Goal: Information Seeking & Learning: Learn about a topic

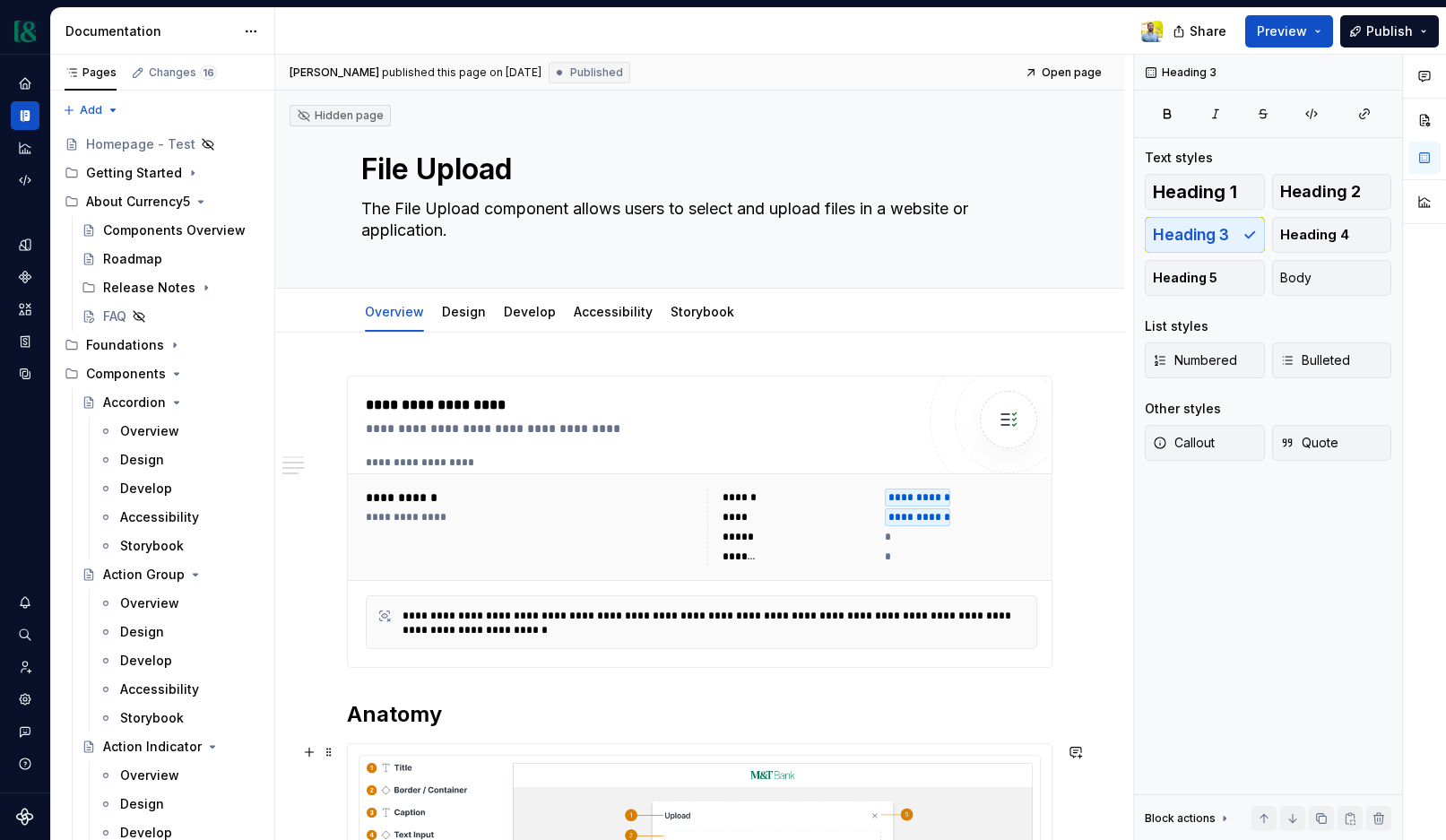
scroll to position [914, 0]
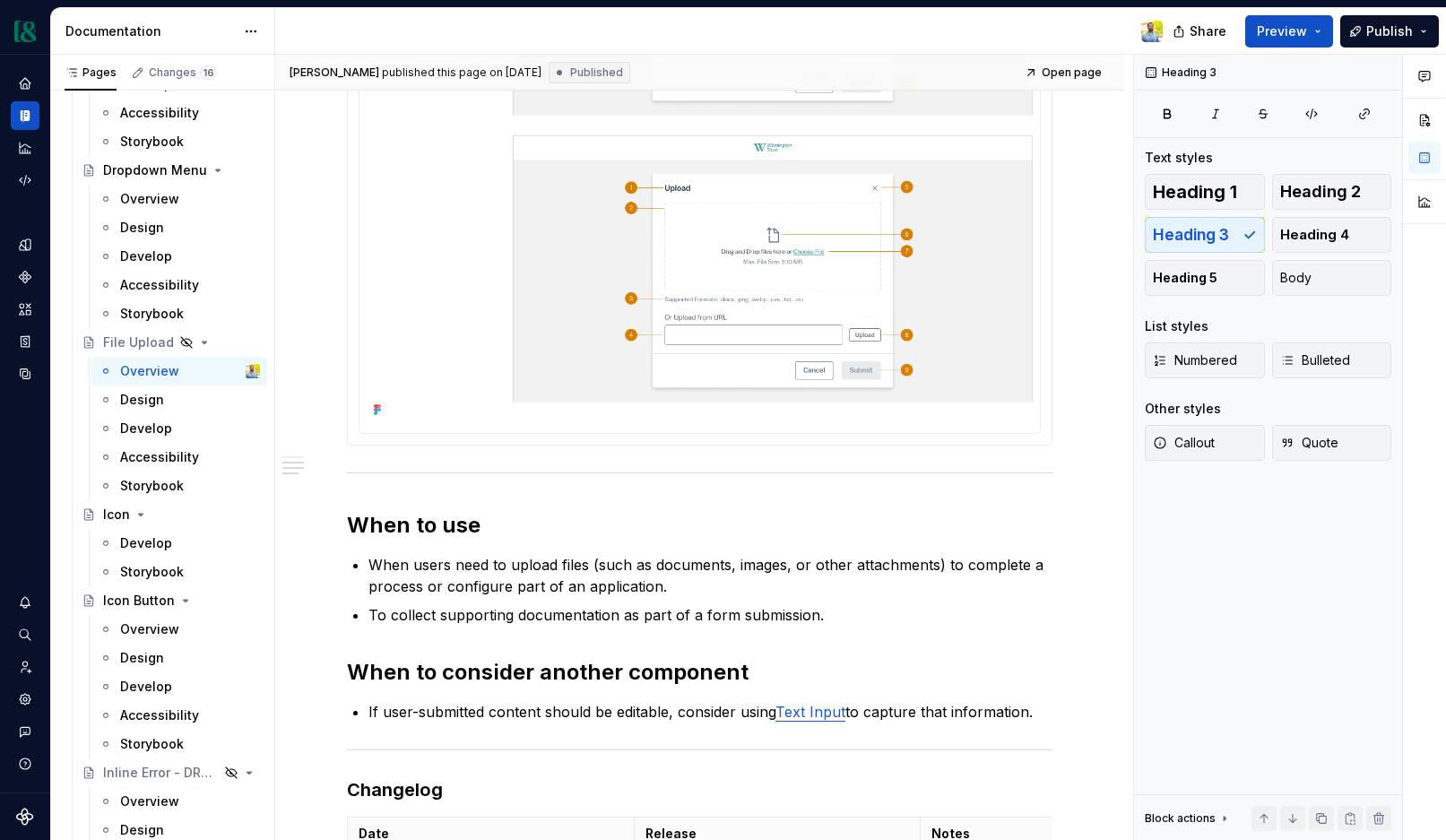
type textarea "*"
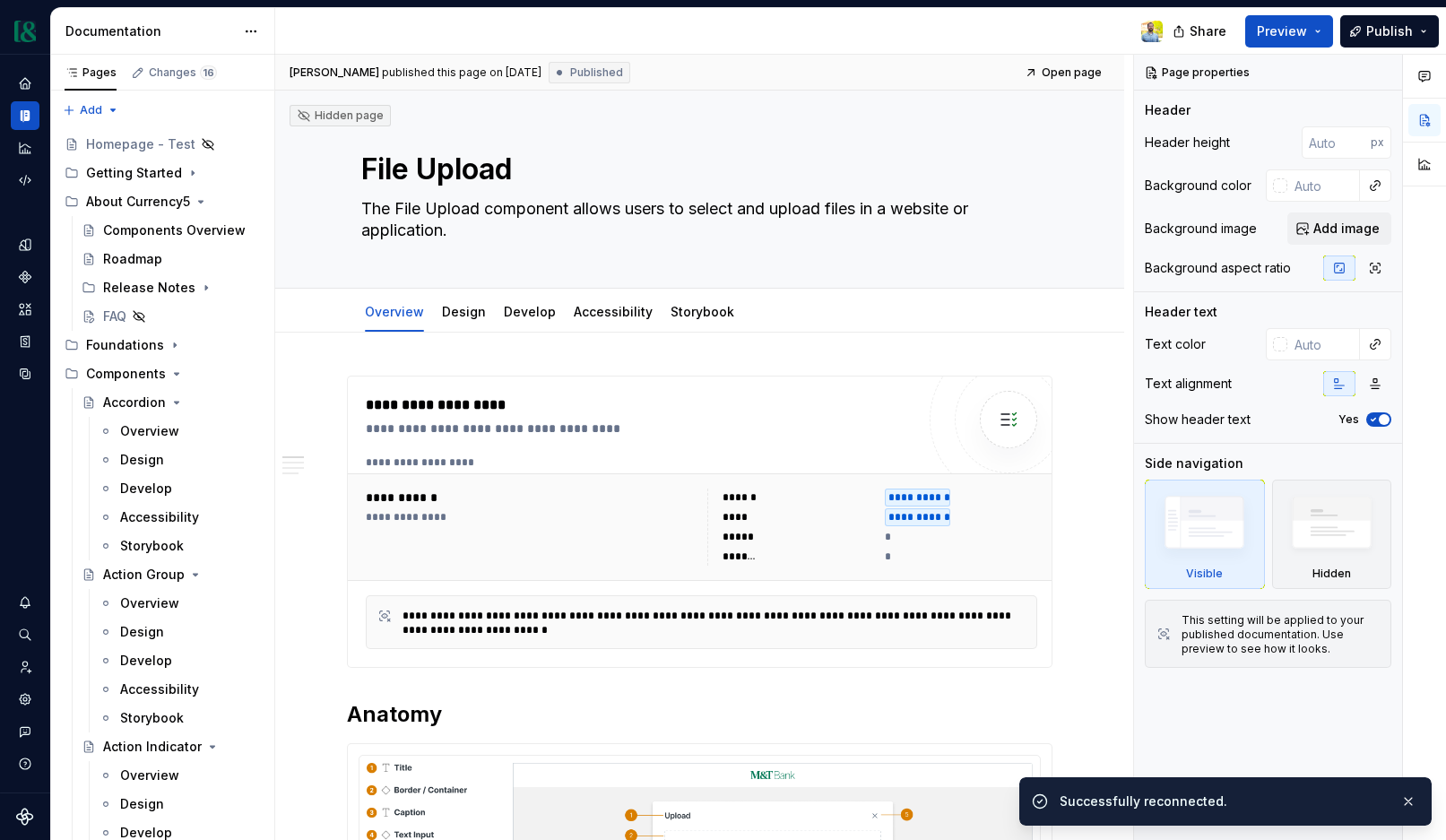
click at [1410, 794] on div "Successfully reconnected." at bounding box center [1226, 801] width 413 height 49
click at [1414, 801] on button "button" at bounding box center [1408, 801] width 23 height 25
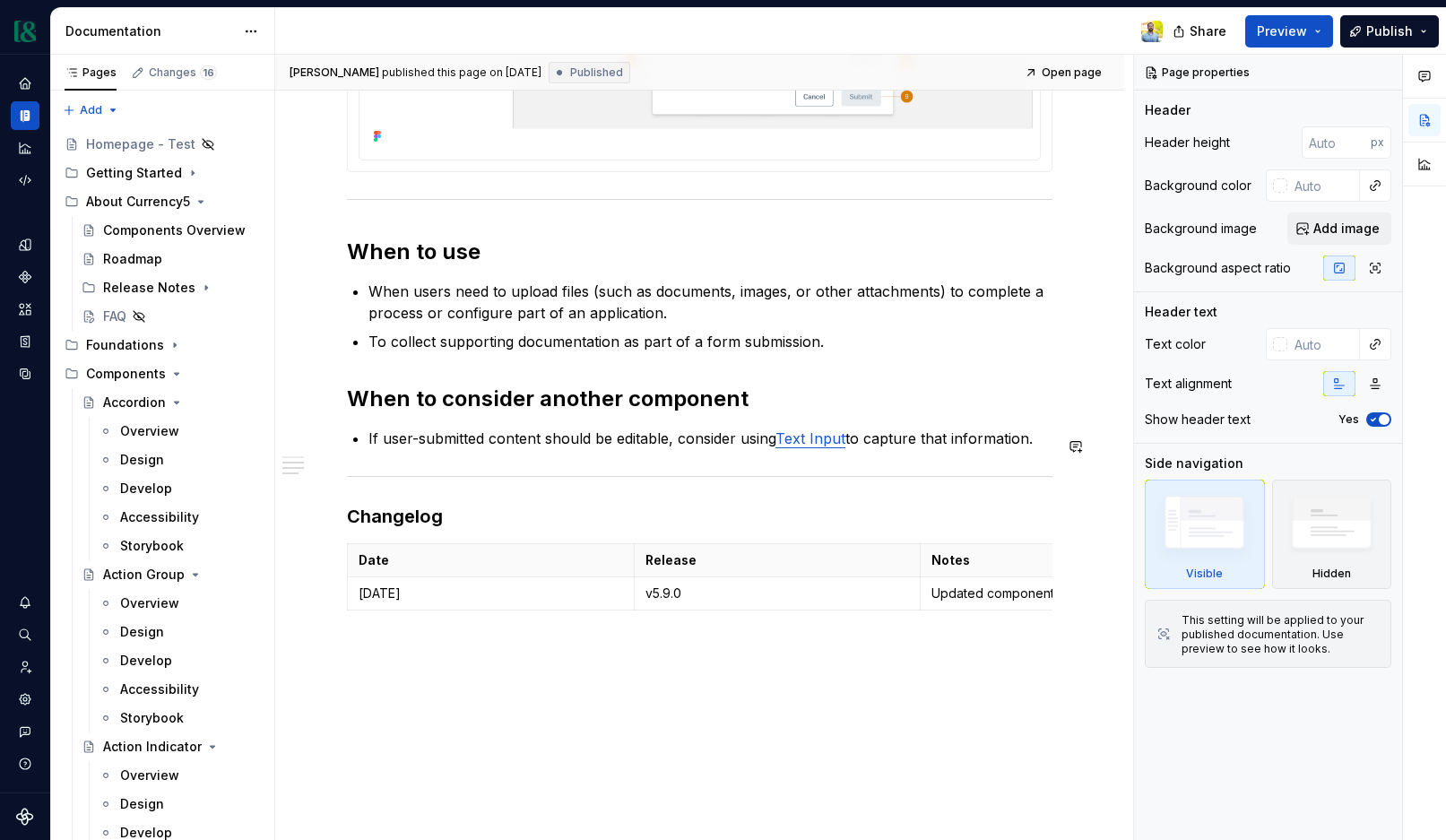
scroll to position [1244, 0]
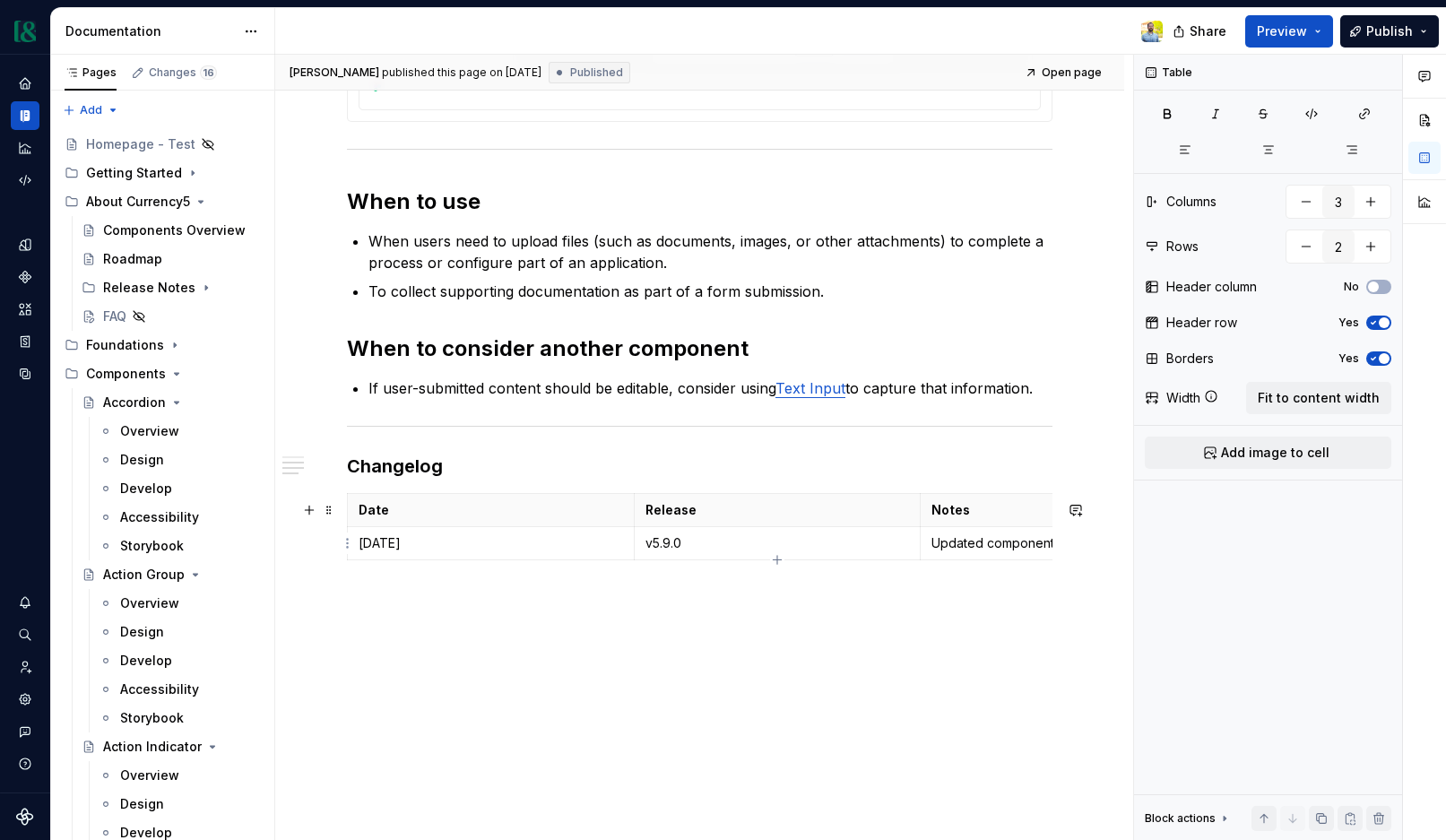
click at [975, 546] on p "Updated component design for Currency5." at bounding box center [1062, 542] width 264 height 18
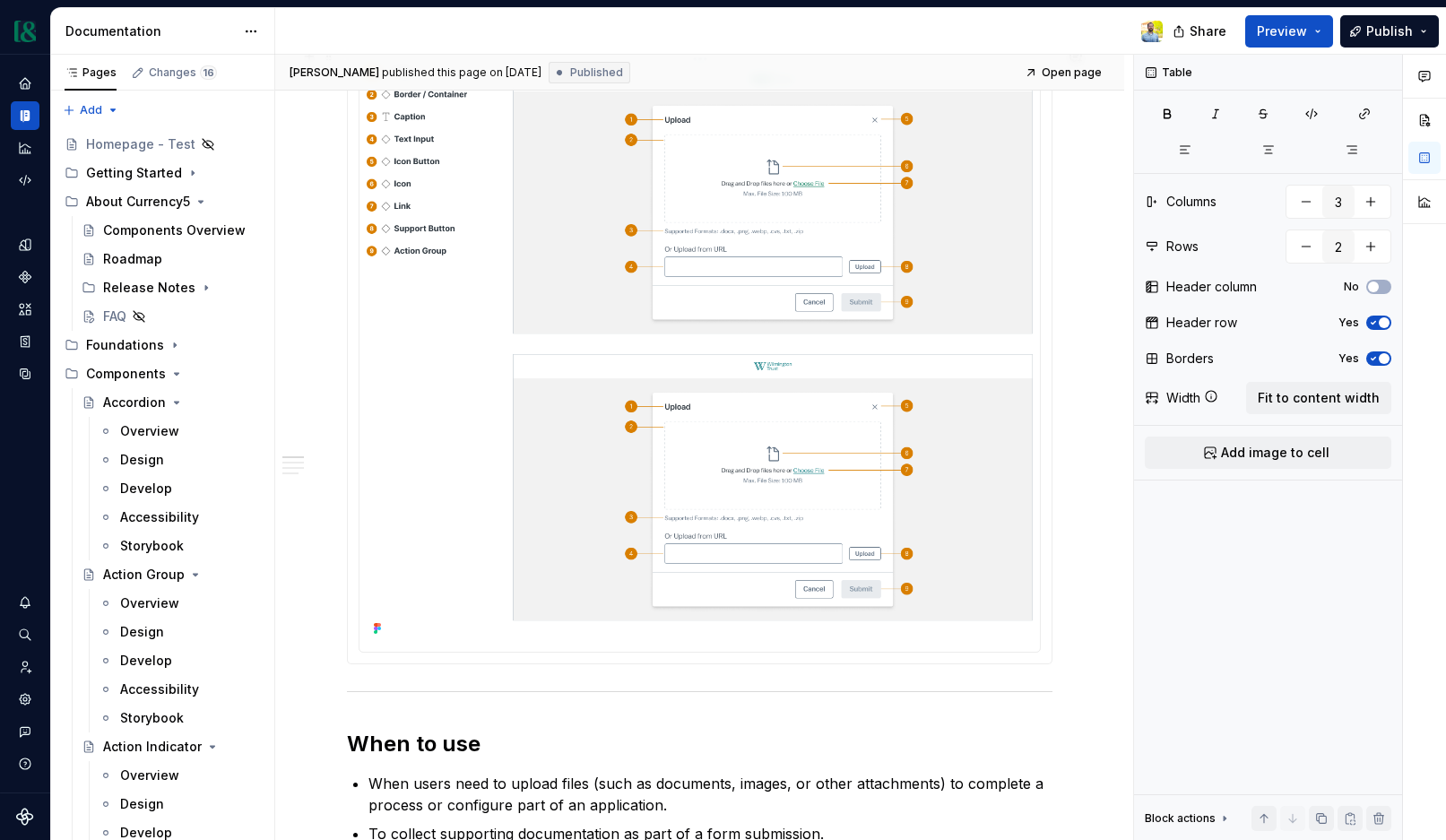
scroll to position [0, 0]
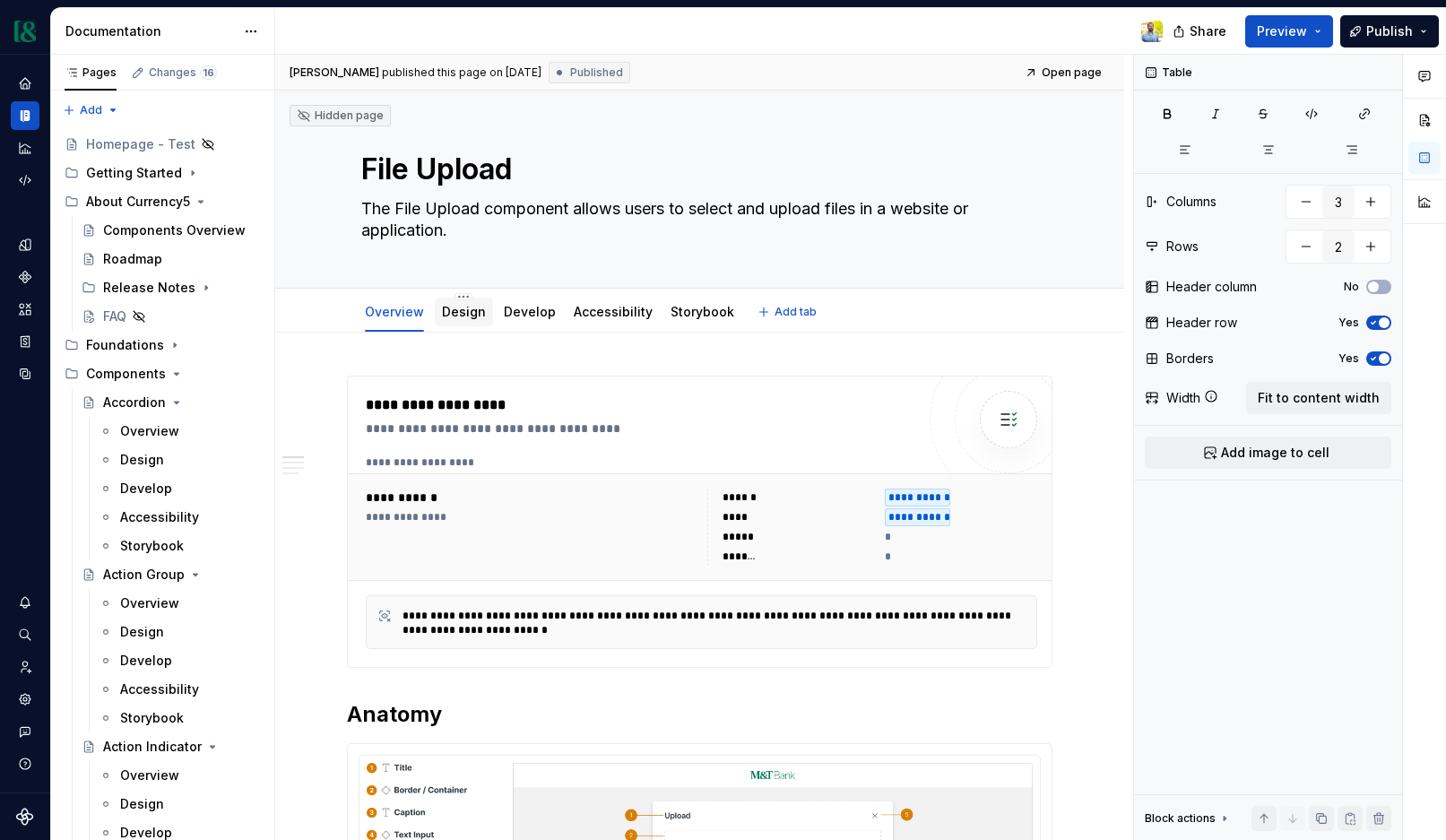
click at [466, 317] on link "Design" at bounding box center [463, 311] width 44 height 15
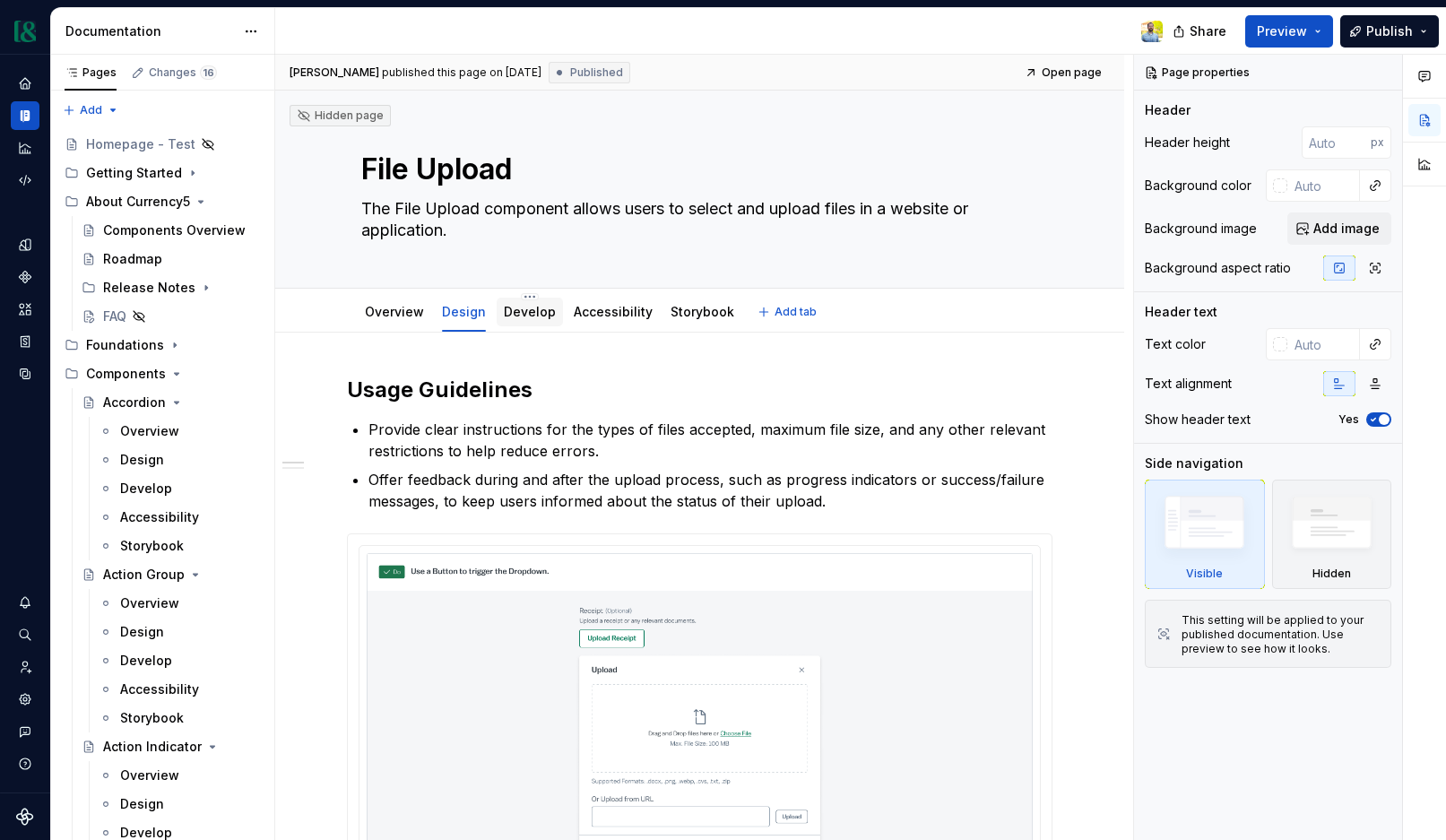
click at [526, 313] on link "Develop" at bounding box center [530, 311] width 52 height 15
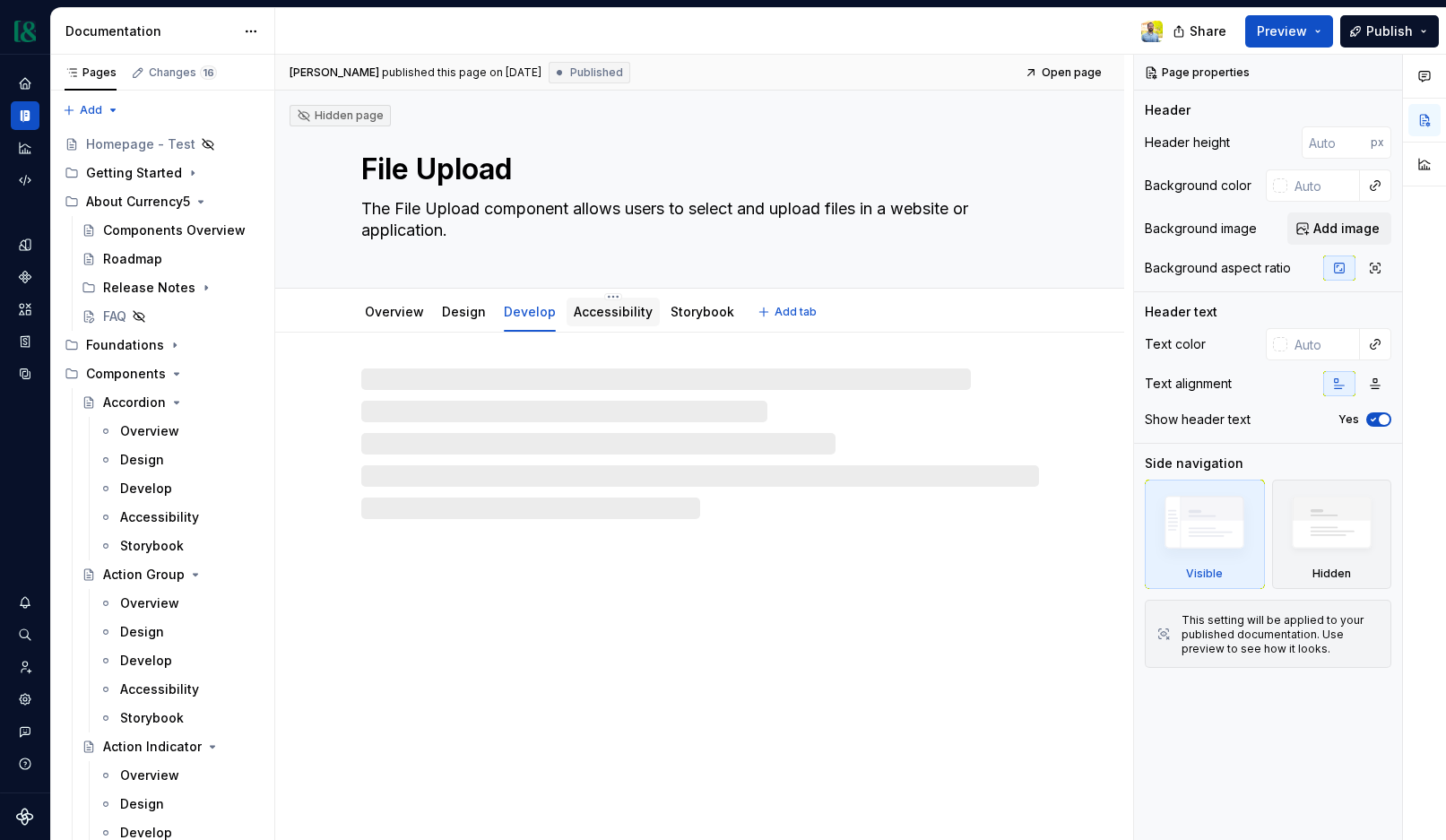
click at [634, 313] on link "Accessibility" at bounding box center [612, 311] width 78 height 15
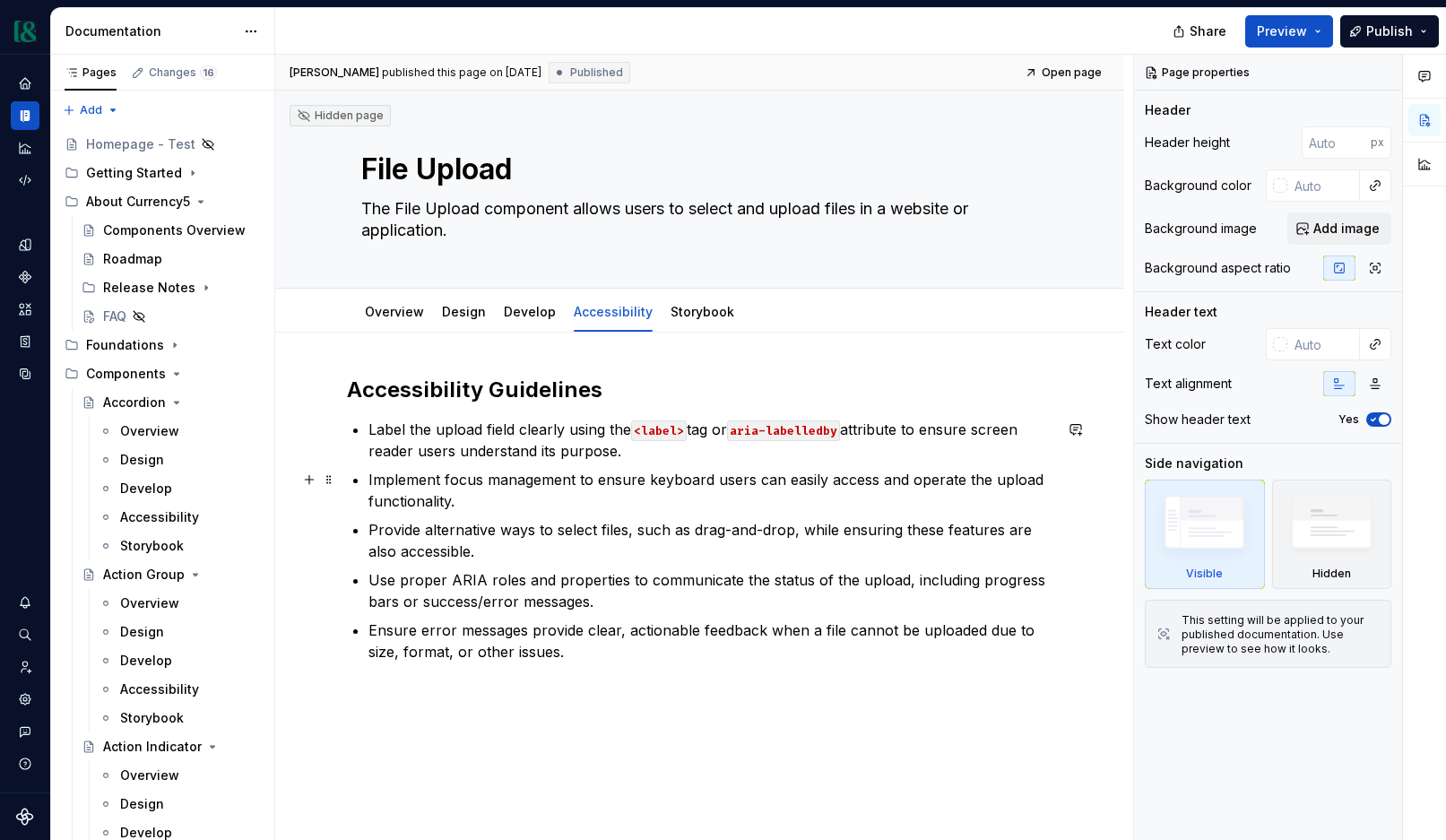
type textarea "*"
